Goal: Navigation & Orientation: Find specific page/section

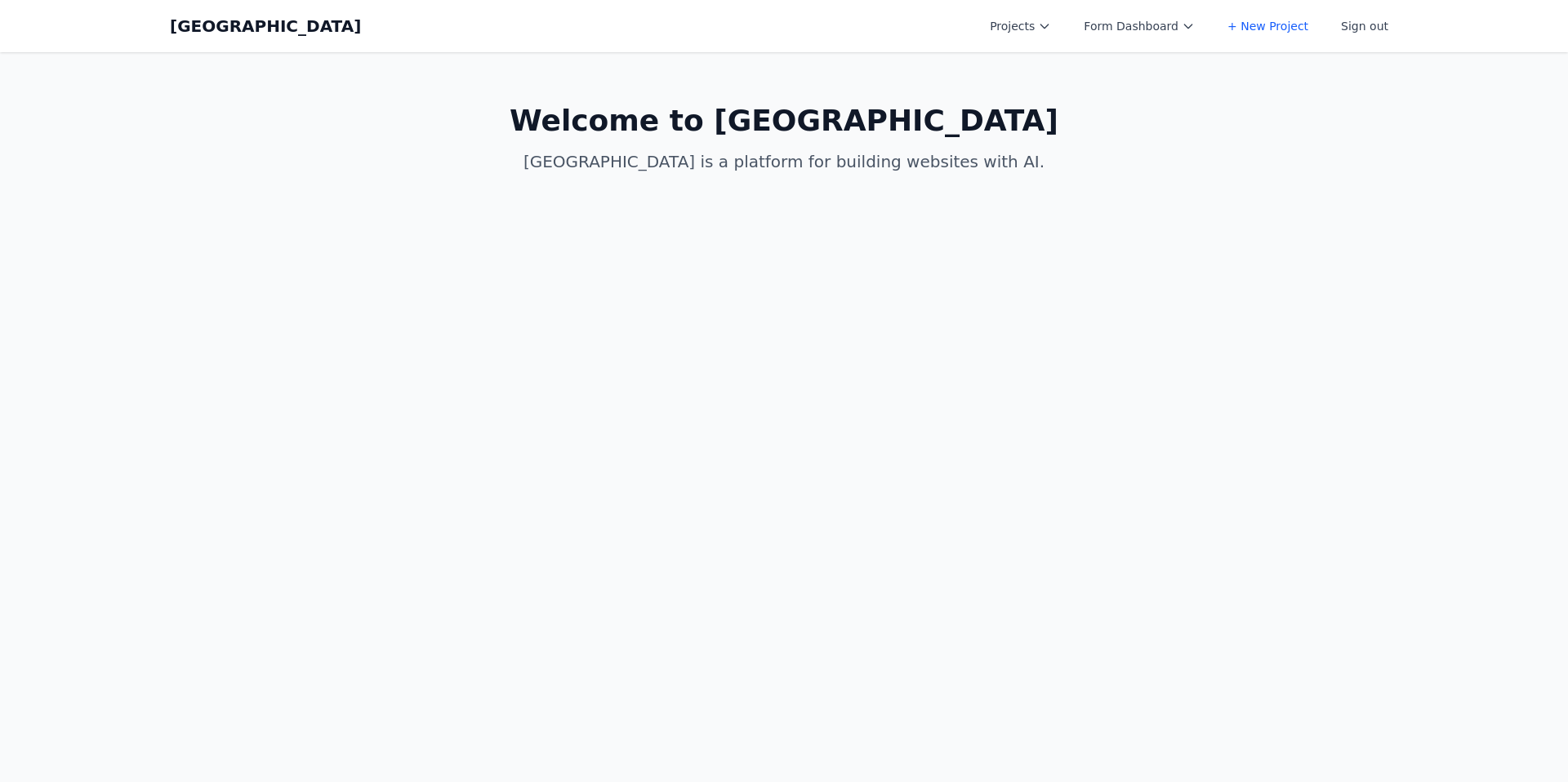
click at [1247, 132] on main "Welcome to [GEOGRAPHIC_DATA] is a platform for building websites with AI." at bounding box center [784, 138] width 1254 height 173
click at [1047, 28] on button "Projects" at bounding box center [1021, 26] width 81 height 29
click at [1088, 200] on link "Allen Test New" at bounding box center [1072, 215] width 183 height 29
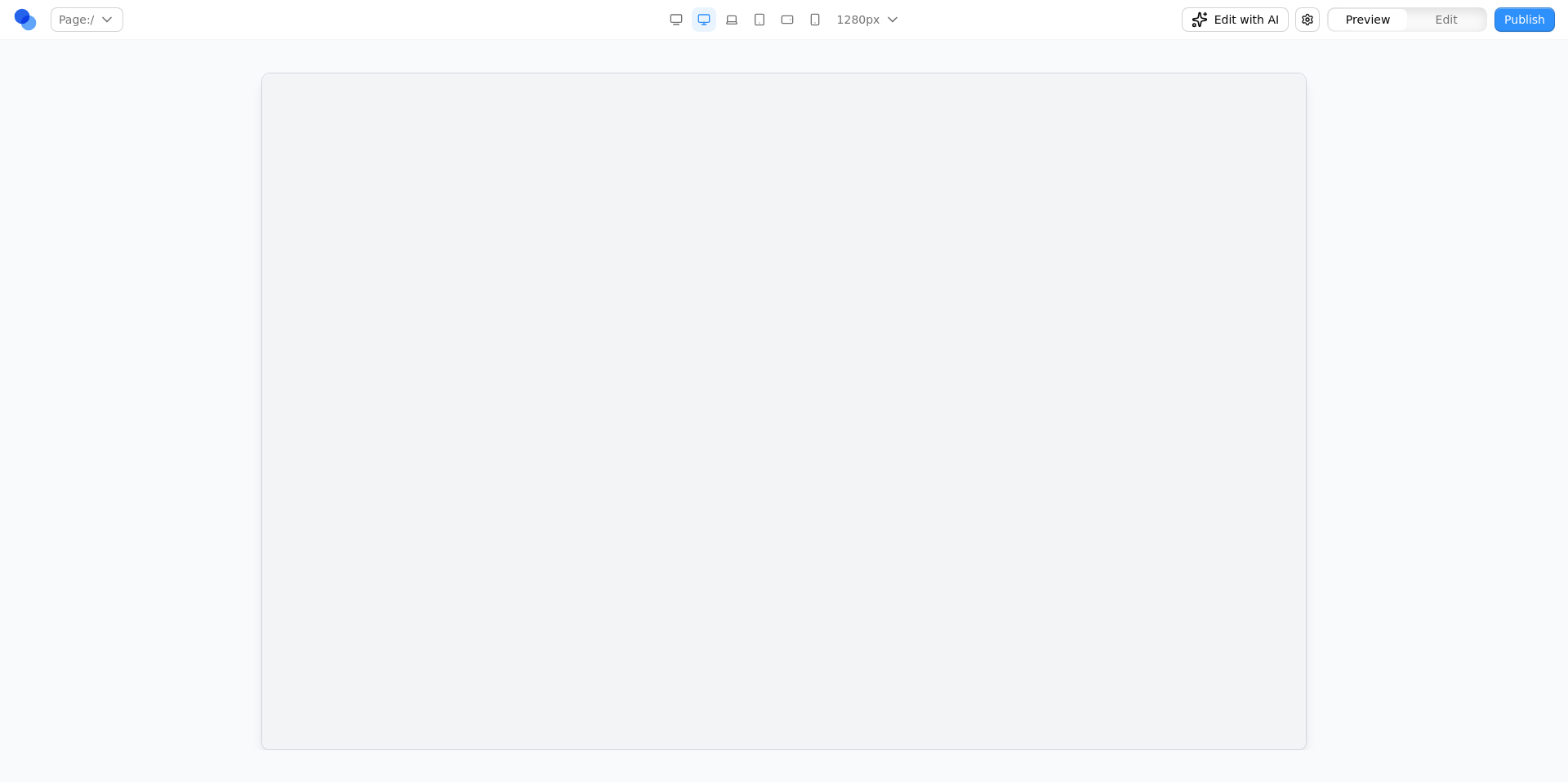
click at [211, 127] on div at bounding box center [784, 411] width 1503 height 677
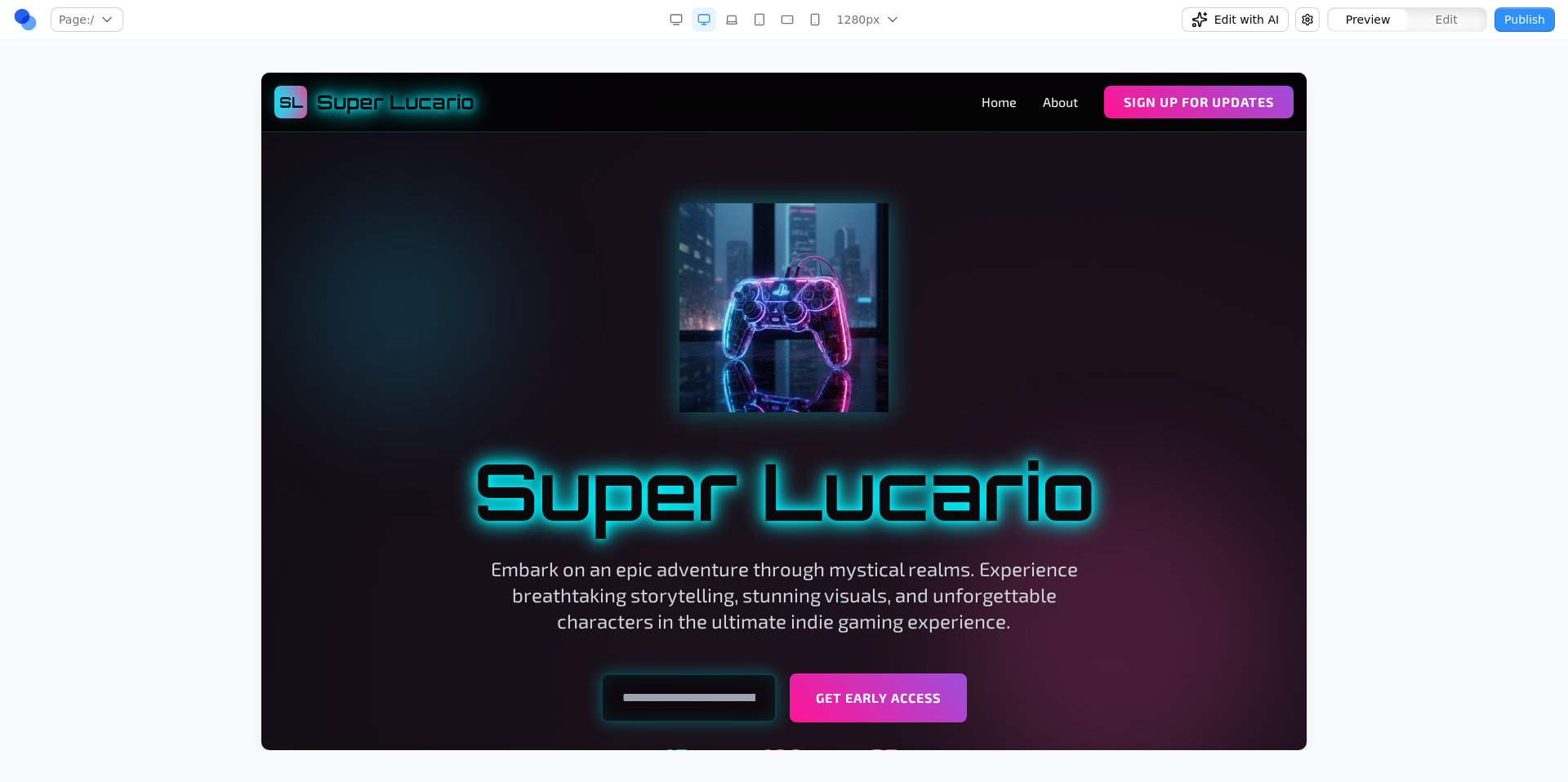
click at [185, 94] on div at bounding box center [784, 411] width 1503 height 677
click at [25, 20] on link at bounding box center [25, 19] width 25 height 25
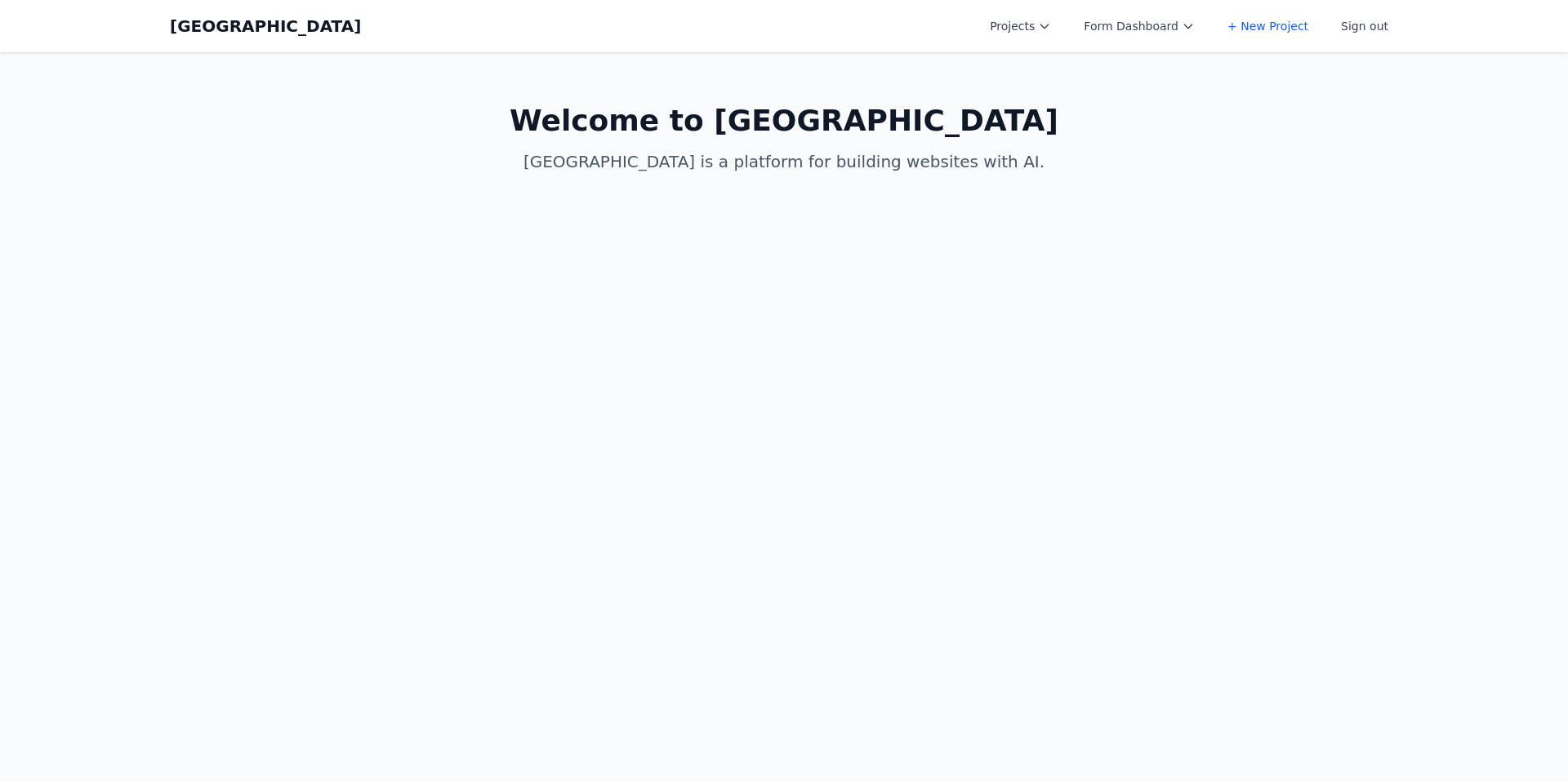
click at [1029, 33] on button "Projects" at bounding box center [1021, 26] width 81 height 29
click at [1080, 172] on link "New Project [PERSON_NAME]" at bounding box center [1072, 195] width 183 height 46
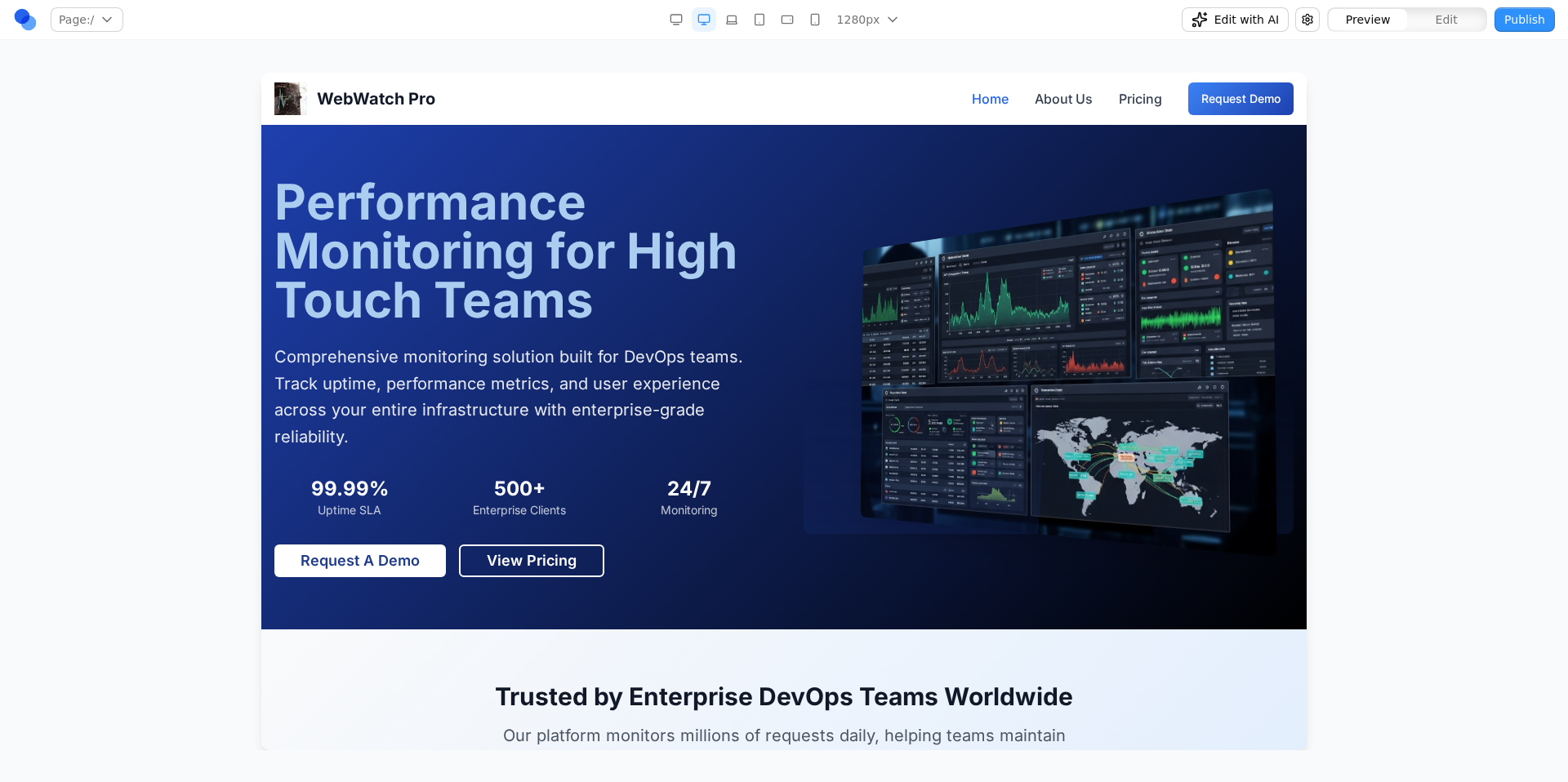
click at [34, 24] on link at bounding box center [25, 19] width 25 height 25
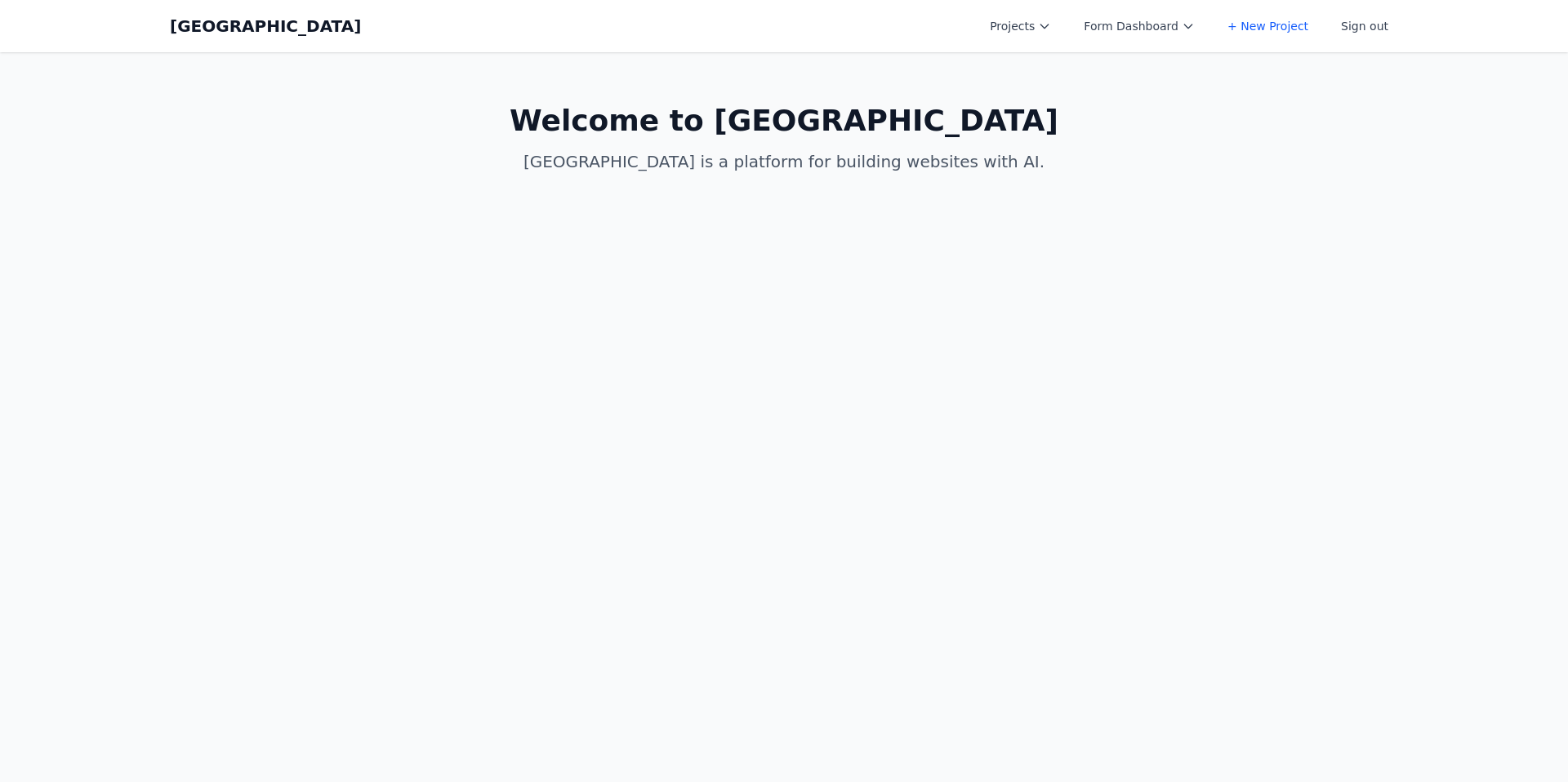
click at [1032, 24] on button "Projects" at bounding box center [1021, 26] width 81 height 29
click at [1097, 180] on link "Allen Test New" at bounding box center [1072, 194] width 183 height 29
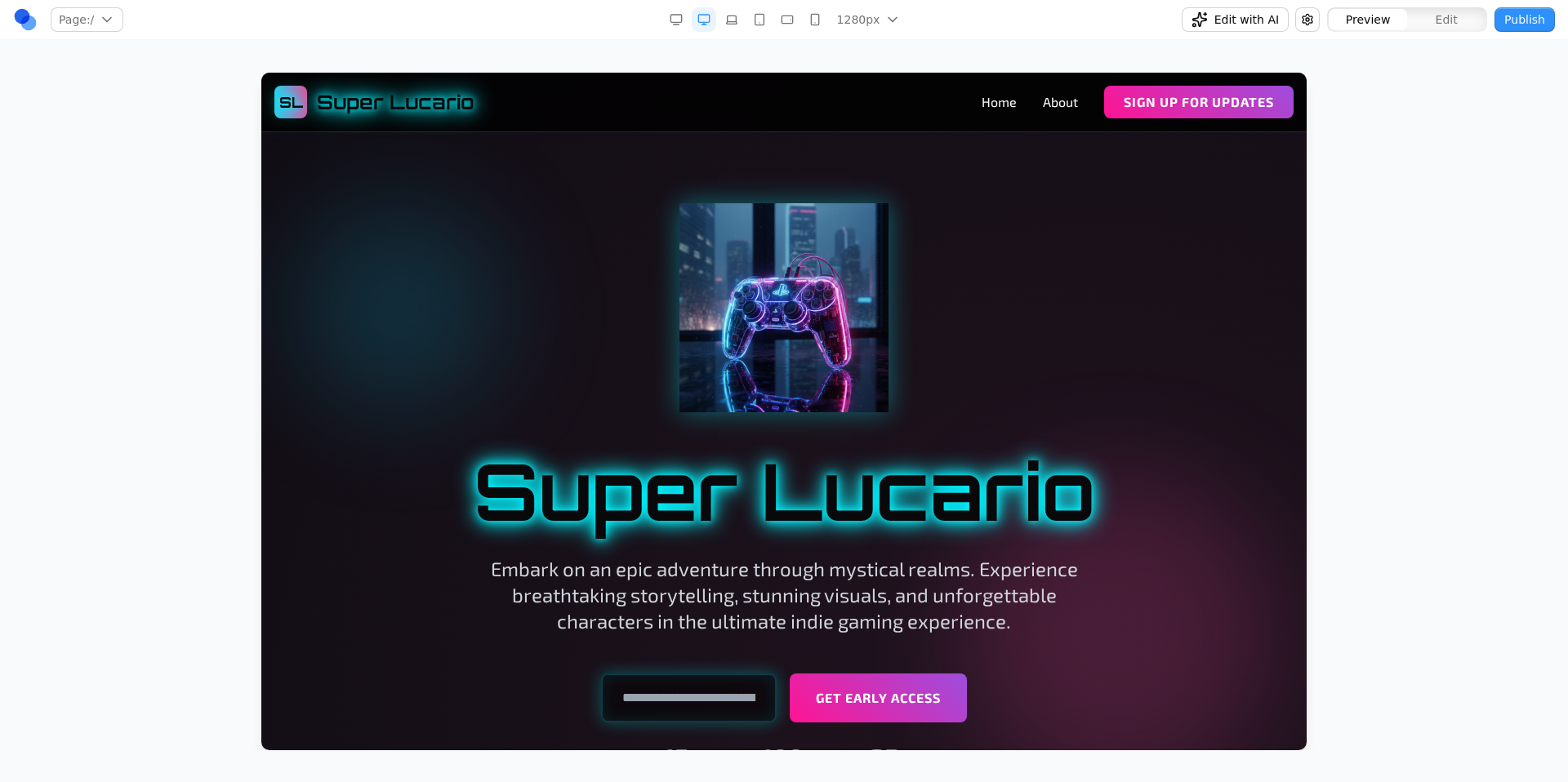
click at [1352, 113] on div at bounding box center [784, 411] width 1503 height 677
click at [1428, 21] on button "Edit" at bounding box center [1447, 19] width 79 height 21
click at [1052, 102] on link "*****" at bounding box center [1060, 102] width 35 height 19
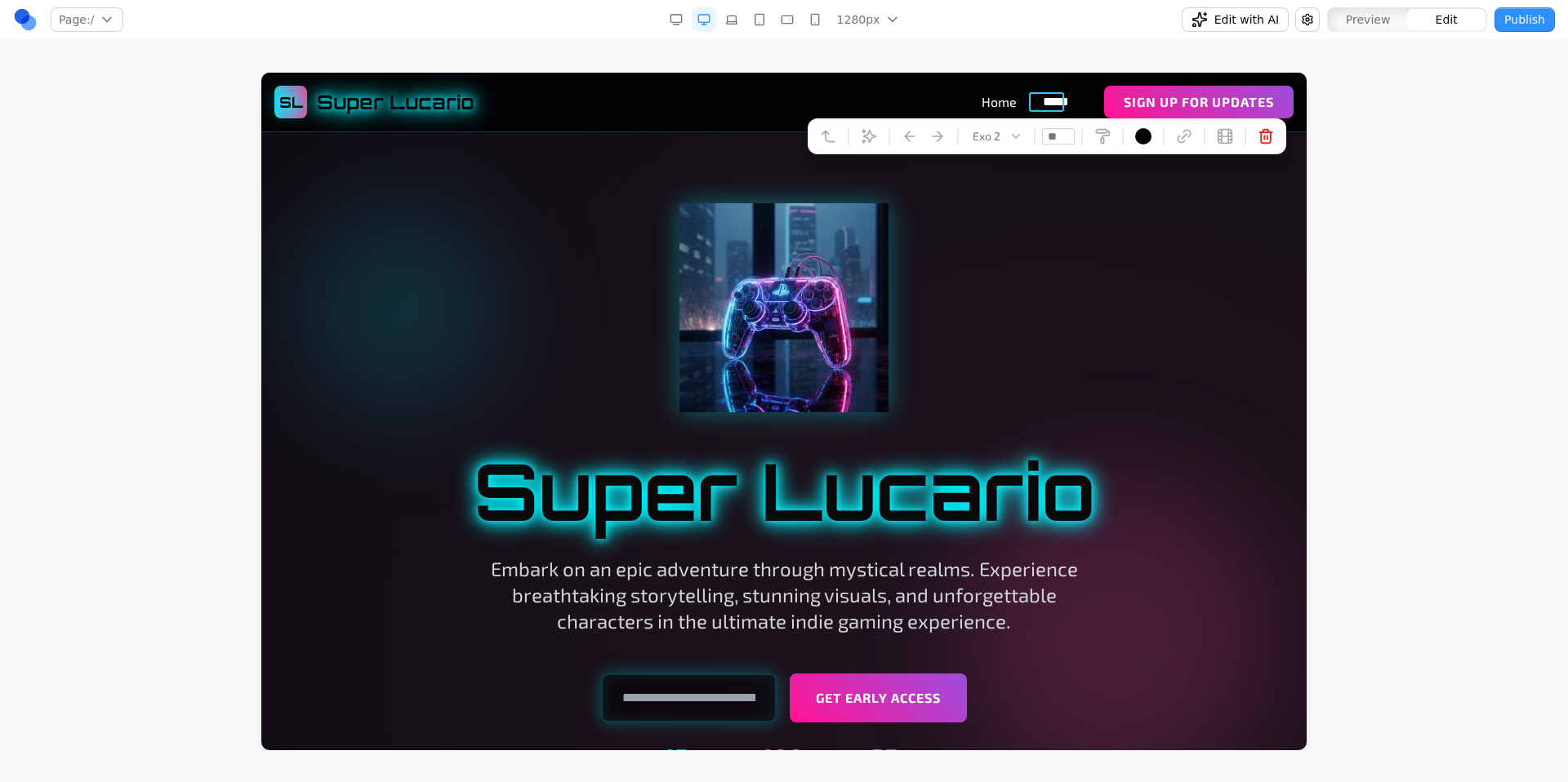
click at [1002, 86] on nav "Home ***** Sign Up for Updates" at bounding box center [1138, 103] width 312 height 33
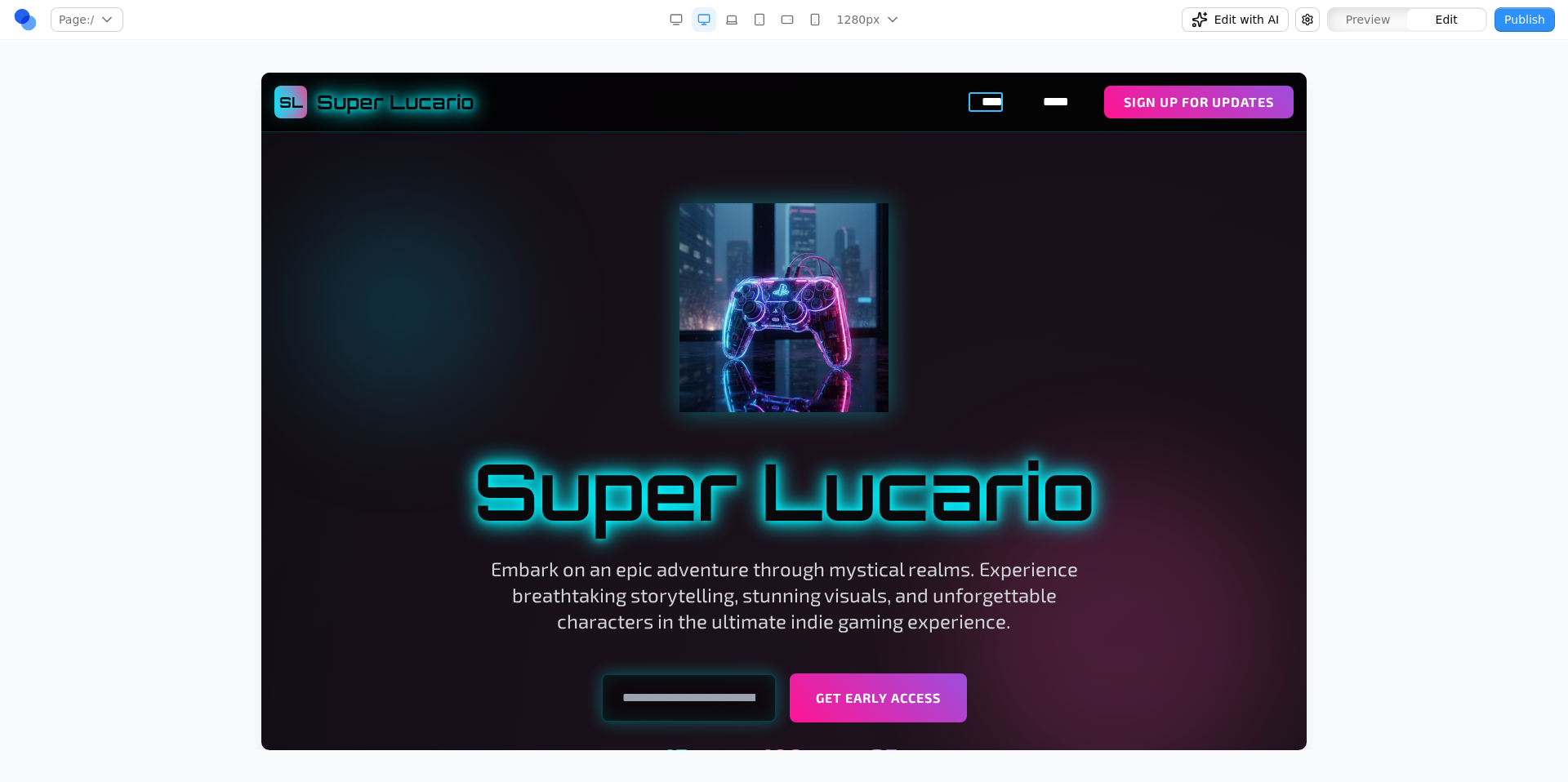
click at [987, 102] on link "****" at bounding box center [999, 102] width 34 height 19
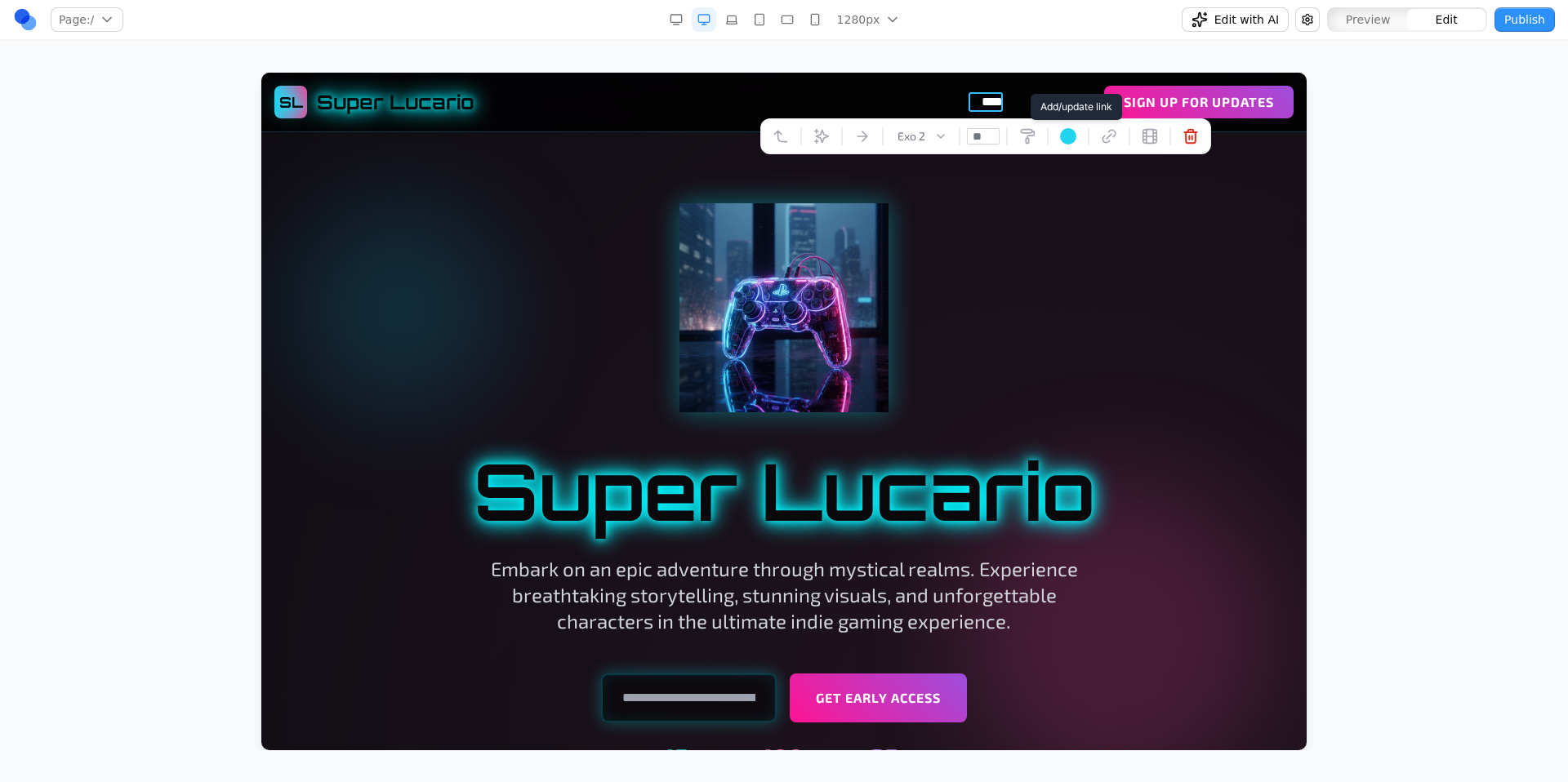
click at [1117, 137] on button at bounding box center [1109, 136] width 27 height 27
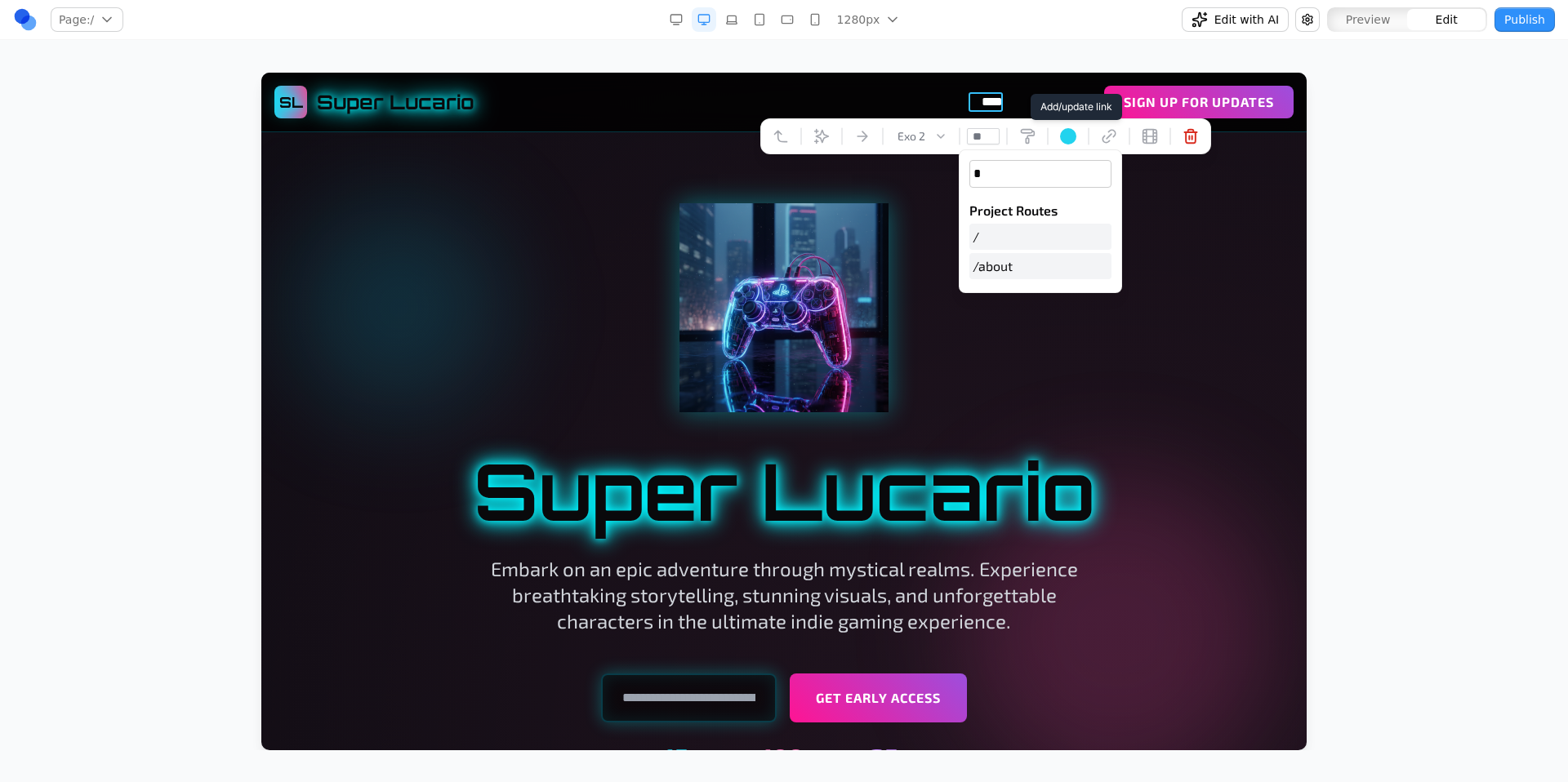
click at [1050, 268] on button "/about" at bounding box center [1040, 266] width 142 height 27
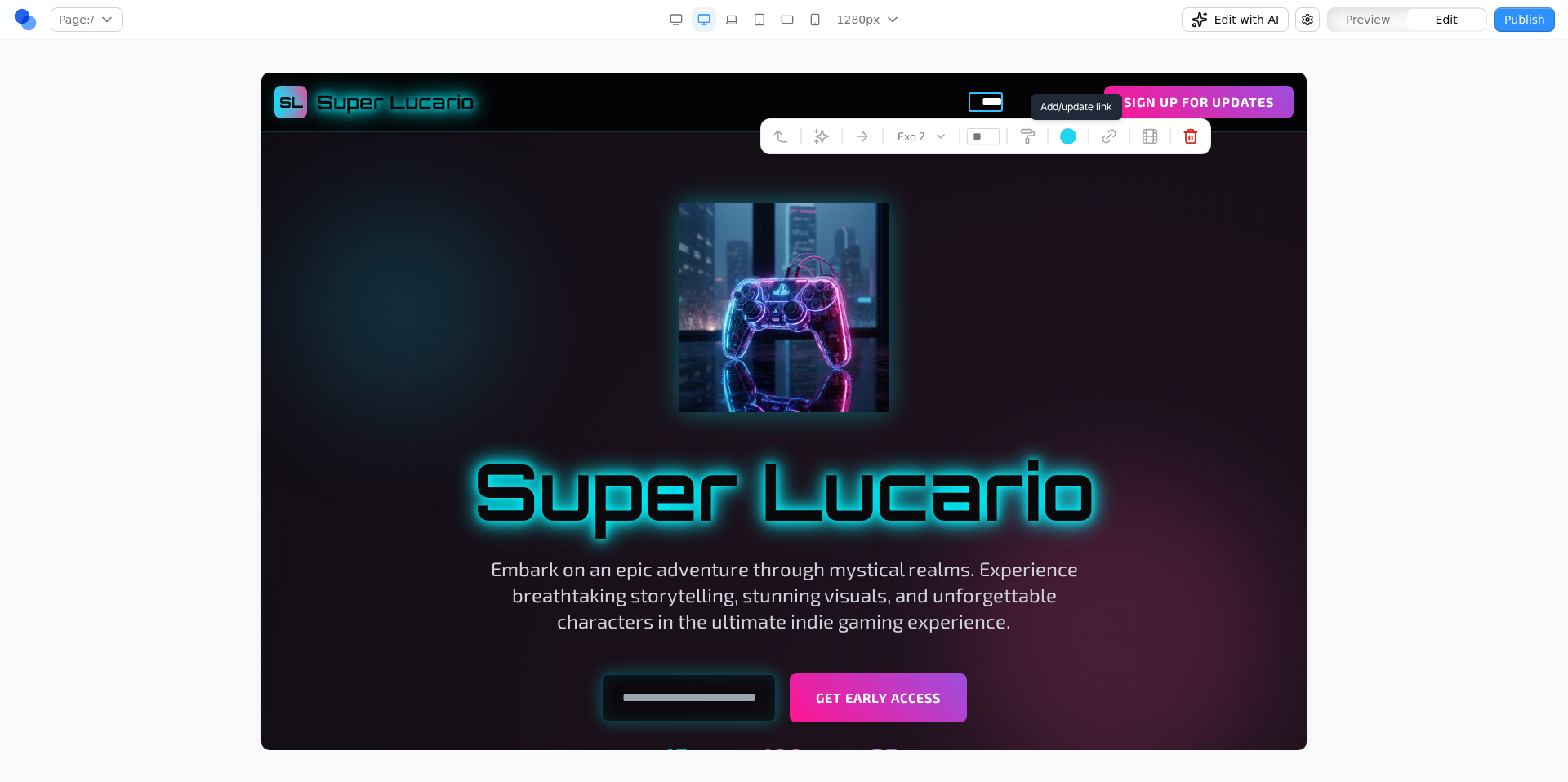
click at [1059, 270] on div at bounding box center [784, 308] width 941 height 209
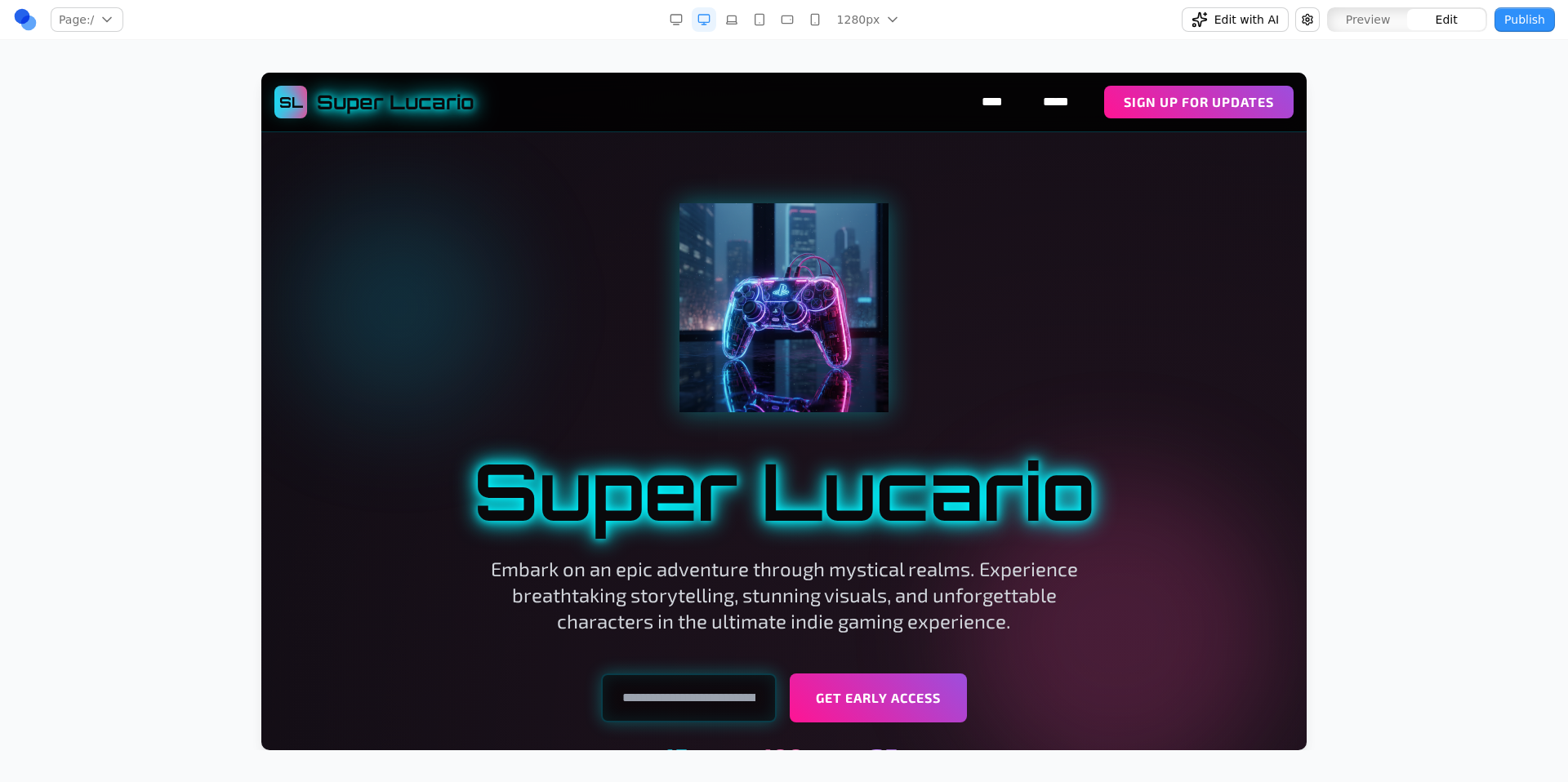
click at [1397, 61] on div "Page: / / /about Manage pages 1280px 1536px 1280px 1024px 768px 480px 375px Edi…" at bounding box center [784, 375] width 1568 height 751
click at [984, 101] on link "****" at bounding box center [999, 102] width 34 height 19
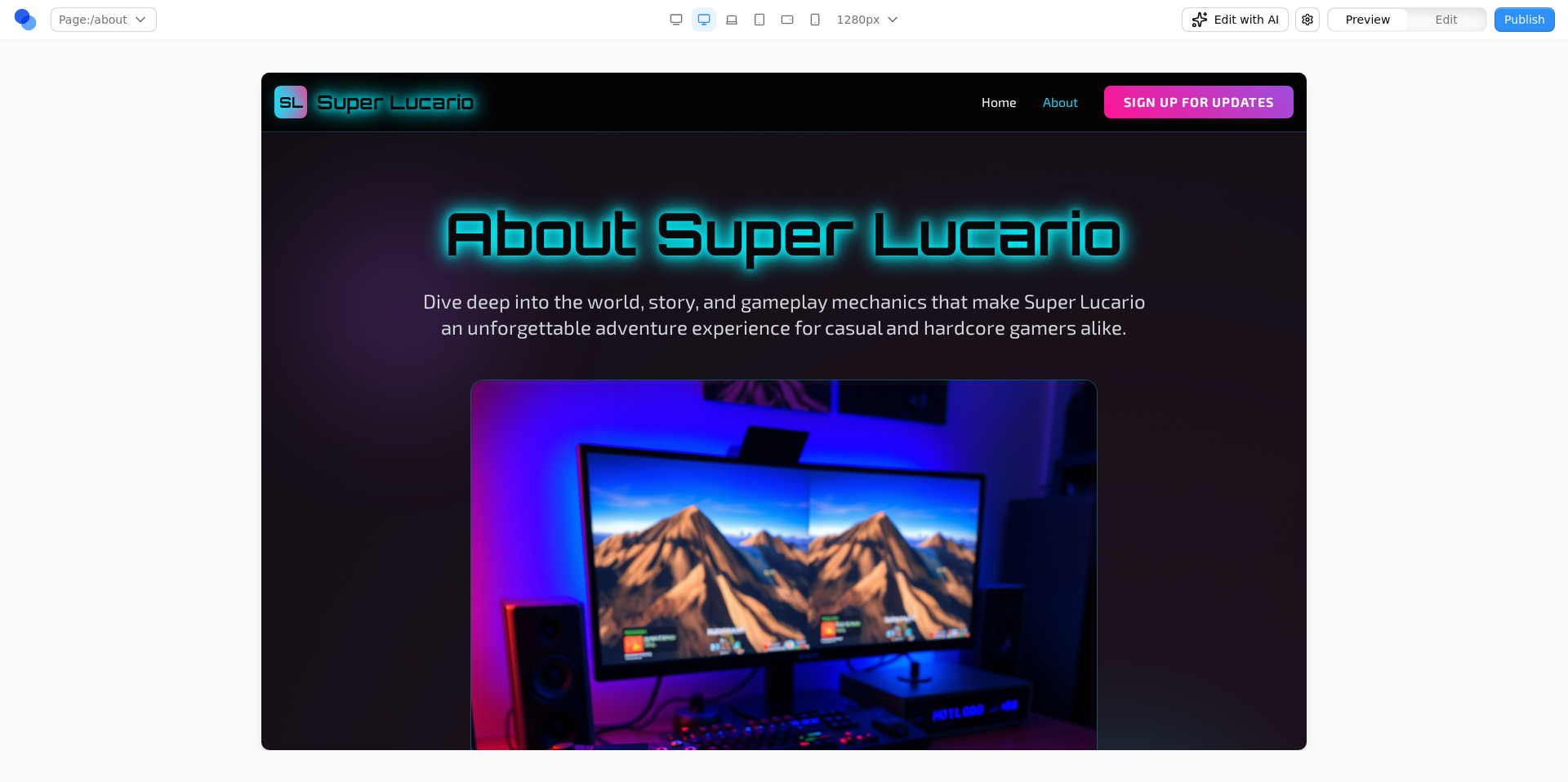
click at [1043, 102] on link "About" at bounding box center [1060, 102] width 35 height 19
click at [995, 103] on link "Home" at bounding box center [999, 102] width 35 height 19
click at [356, 105] on span "Super Lucario" at bounding box center [396, 102] width 158 height 27
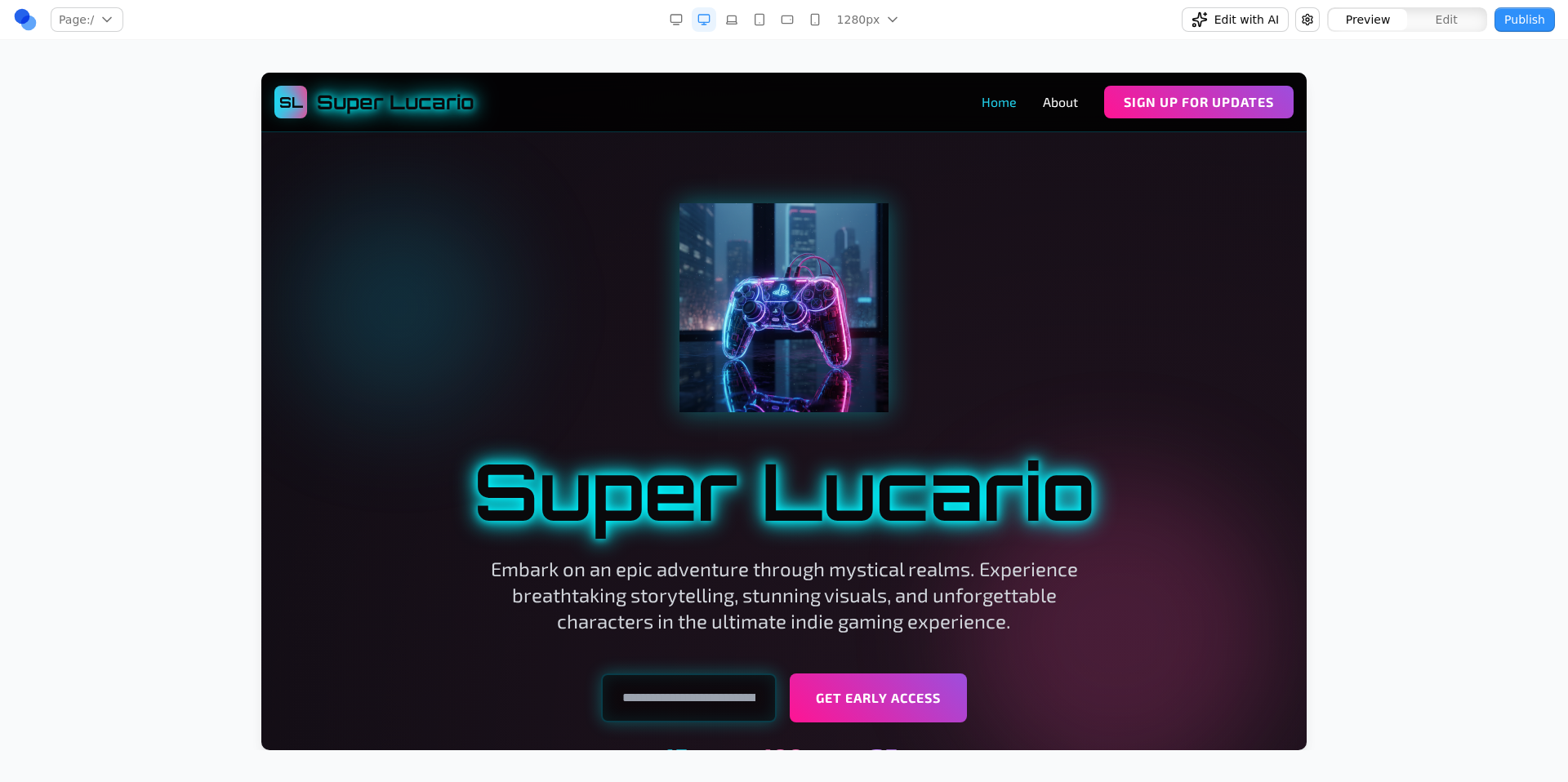
click at [983, 104] on link "Home" at bounding box center [999, 102] width 35 height 19
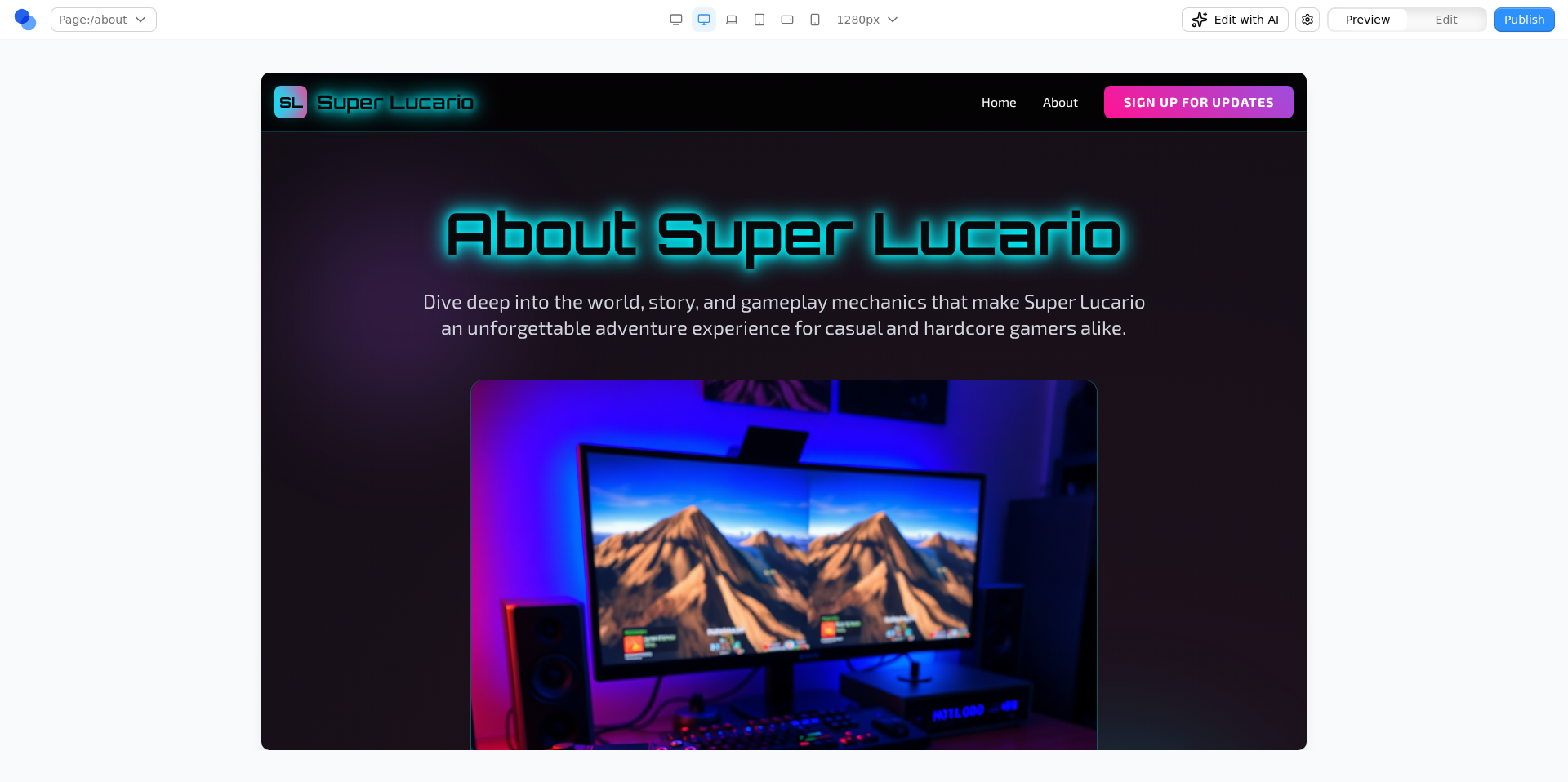
click at [423, 112] on span "Super Lucario" at bounding box center [396, 102] width 158 height 27
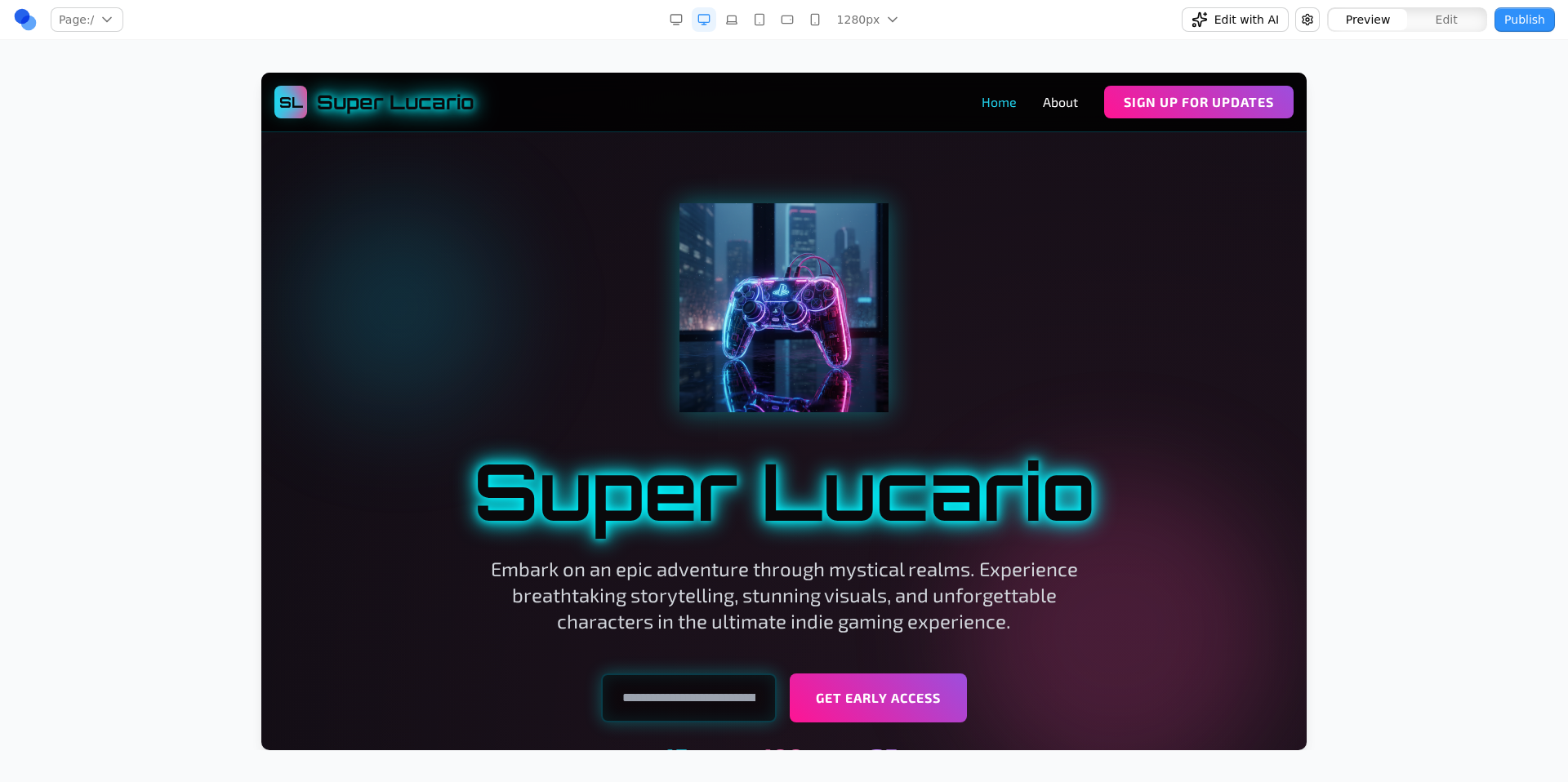
click at [999, 99] on link "Home" at bounding box center [999, 102] width 35 height 19
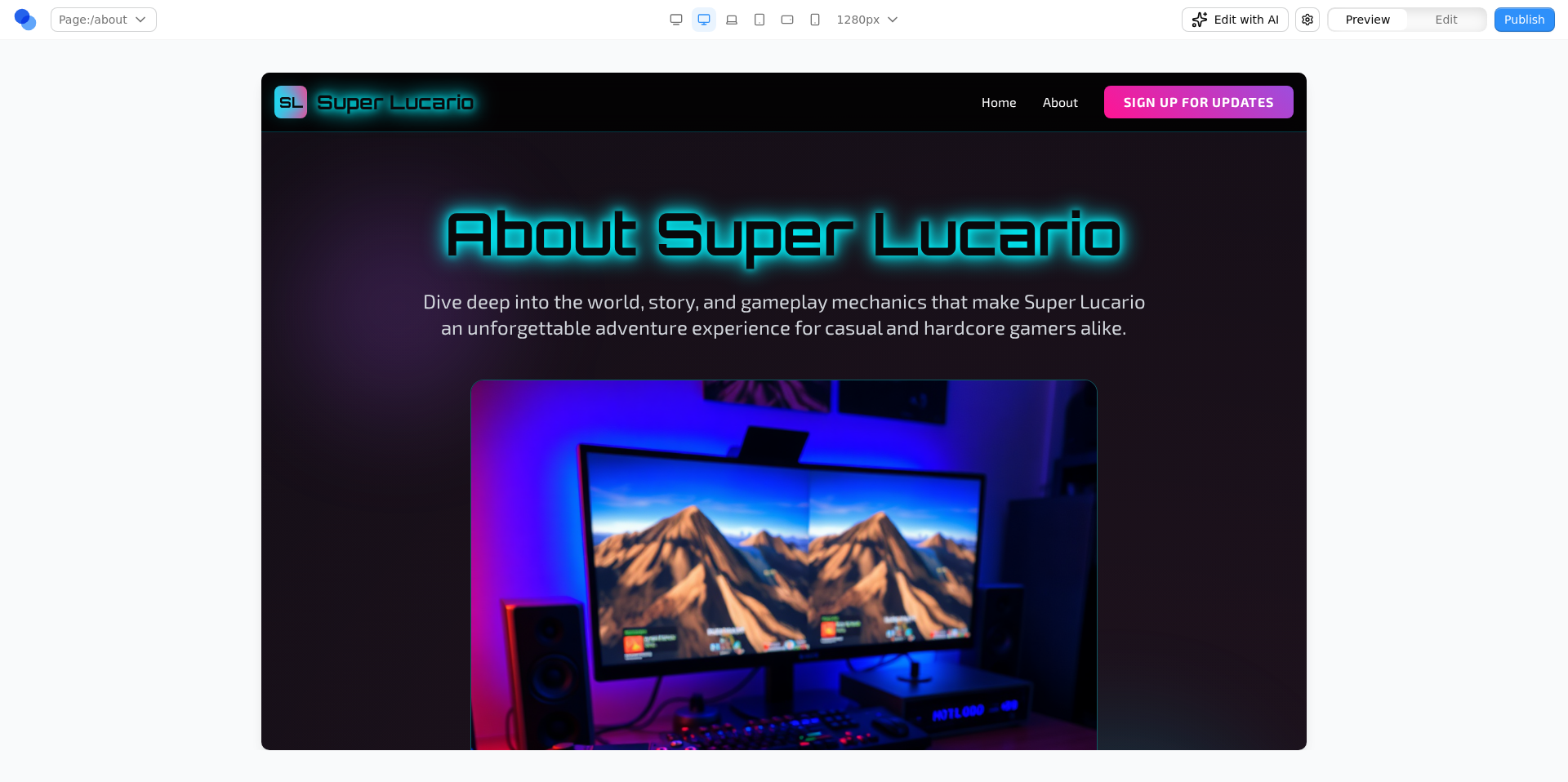
click at [340, 106] on span "Super Lucario" at bounding box center [396, 102] width 158 height 27
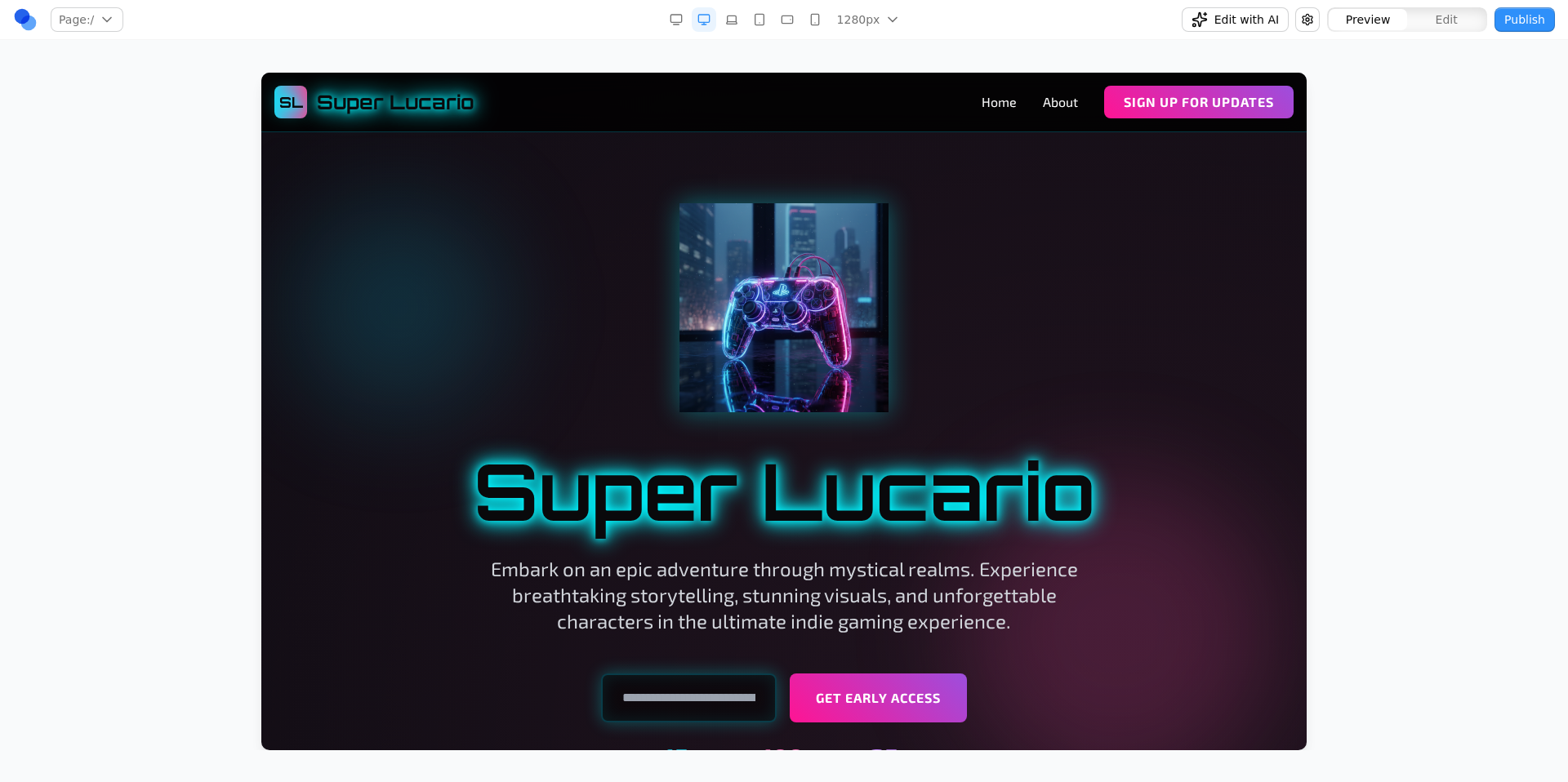
click at [849, 50] on div "Page: / / /about Manage pages 1280px 1536px 1280px 1024px 768px 480px 375px Edi…" at bounding box center [784, 375] width 1568 height 751
click at [982, 99] on link "Home" at bounding box center [999, 102] width 35 height 19
click at [1043, 100] on link "About" at bounding box center [1060, 102] width 35 height 19
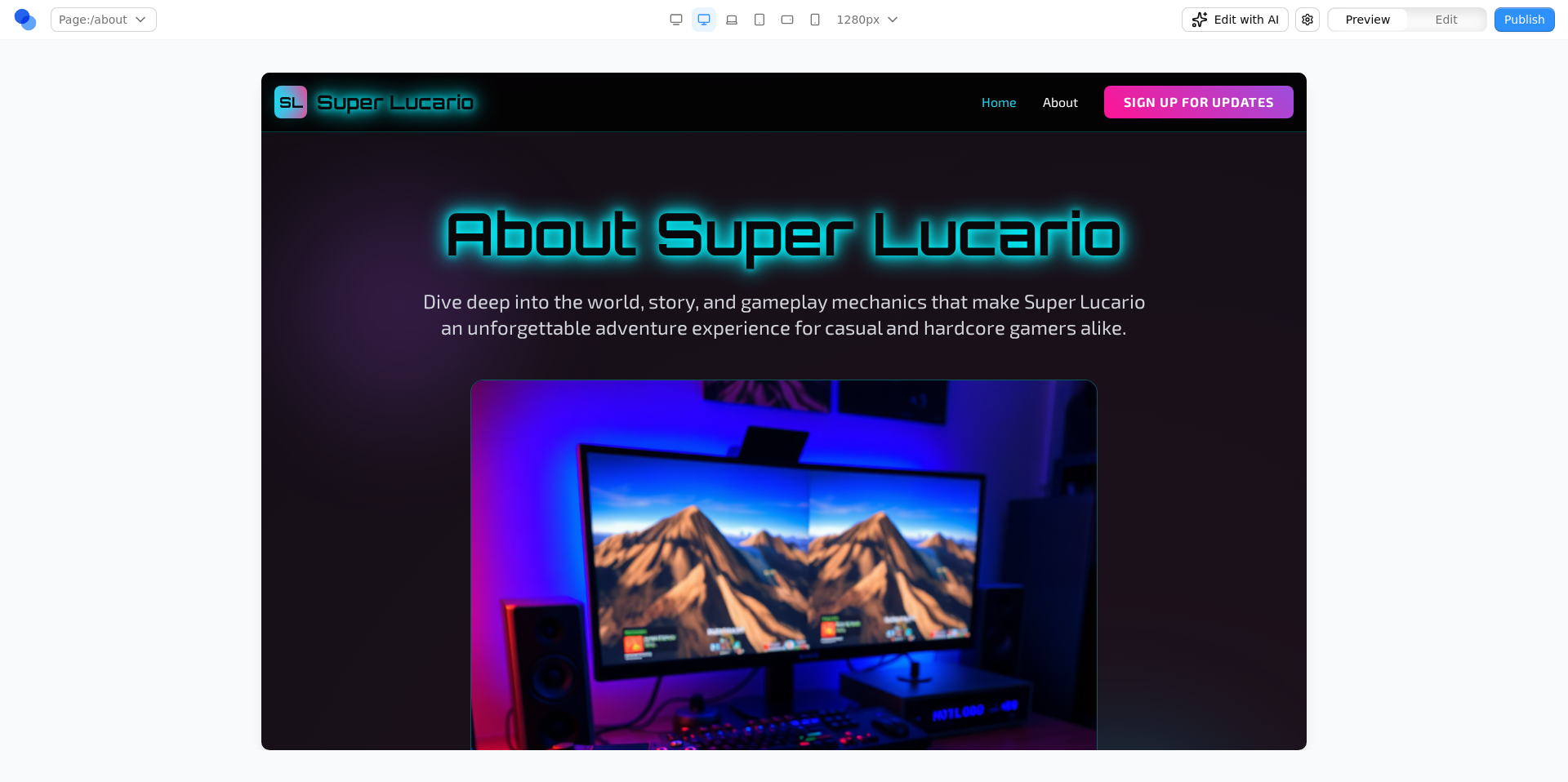
click at [987, 105] on link "Home" at bounding box center [999, 102] width 35 height 19
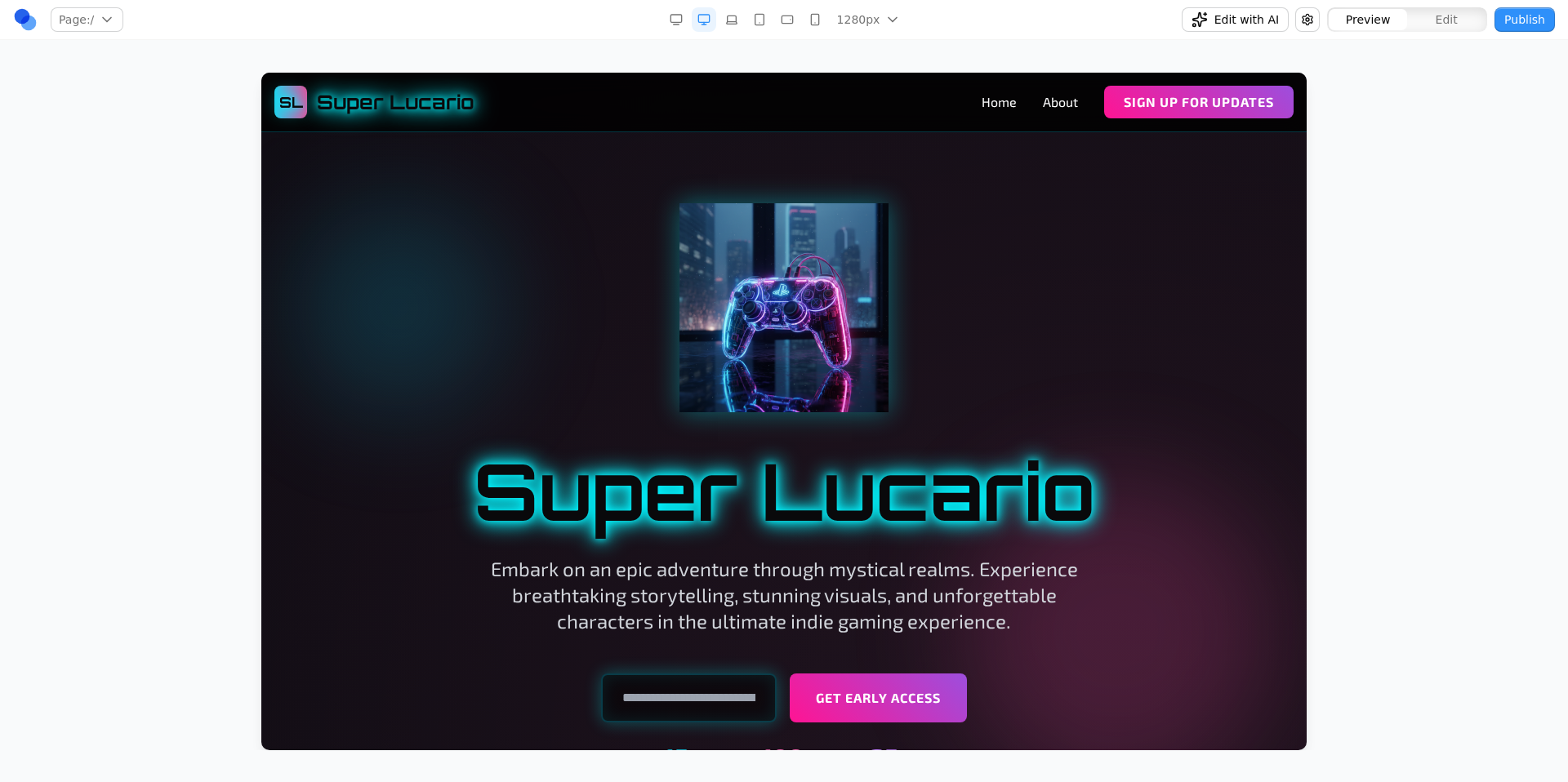
click at [872, 49] on div "Page: / / /about Manage pages 1280px 1536px 1280px 1024px 768px 480px 375px Edi…" at bounding box center [784, 375] width 1568 height 751
click at [1046, 111] on link "About" at bounding box center [1060, 102] width 35 height 19
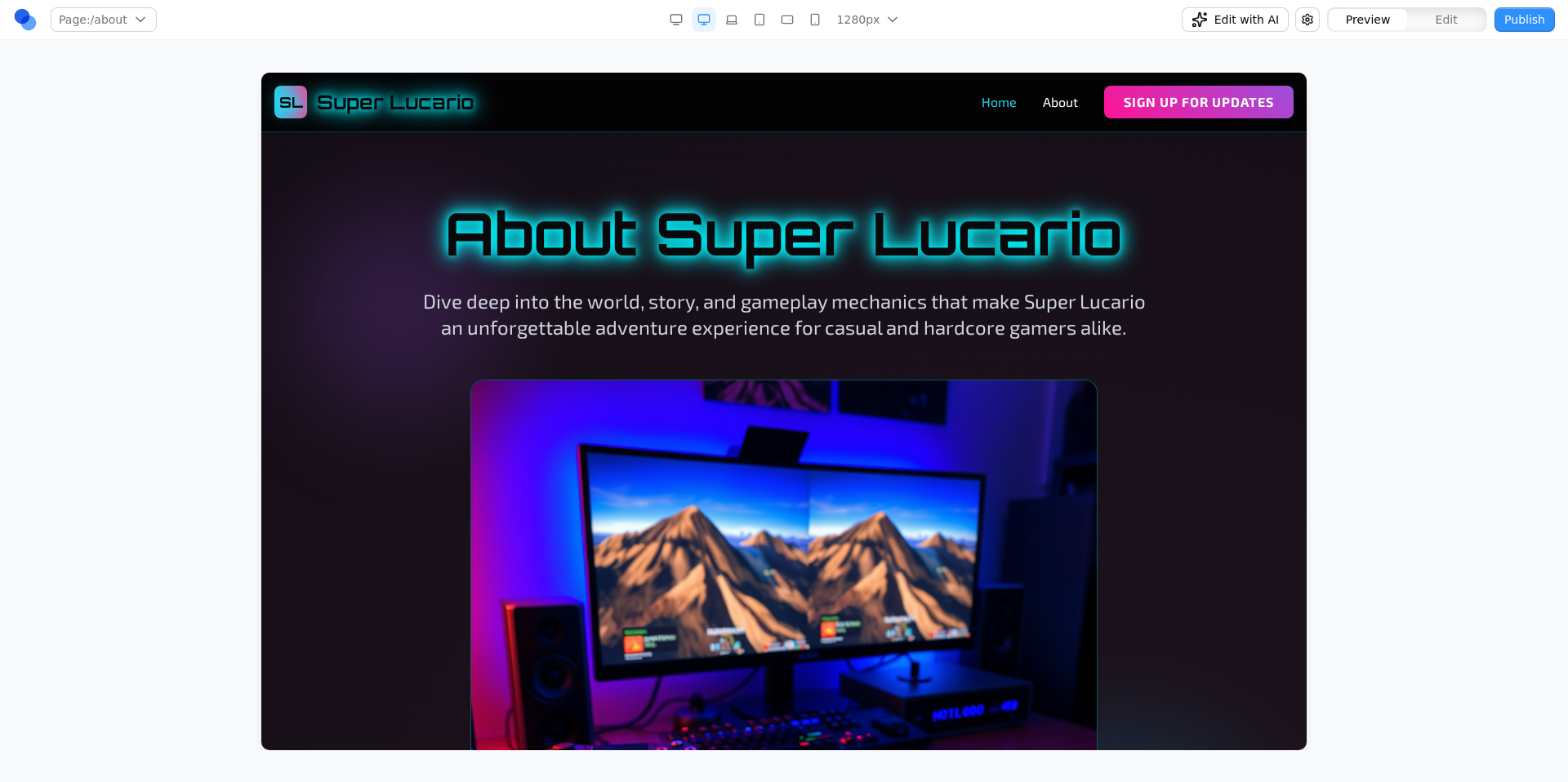
click at [995, 106] on link "Home" at bounding box center [999, 102] width 35 height 19
